Goal: Task Accomplishment & Management: Use online tool/utility

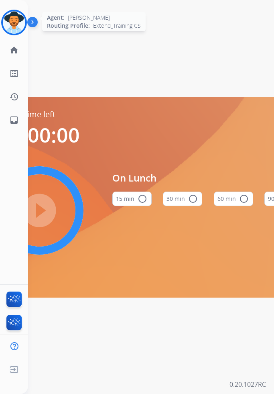
click at [18, 22] on img at bounding box center [14, 22] width 22 height 22
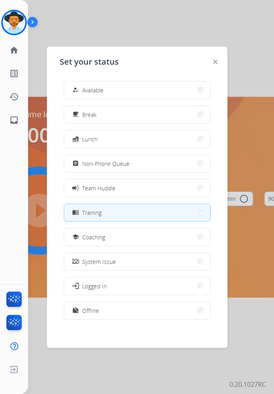
click at [141, 210] on button "menu_book Training" at bounding box center [137, 212] width 146 height 17
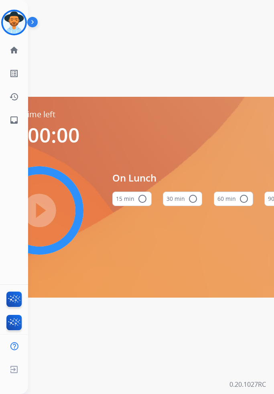
click at [121, 189] on div "15 min radio_button_unchecked" at bounding box center [131, 198] width 39 height 27
